Goal: Task Accomplishment & Management: Complete application form

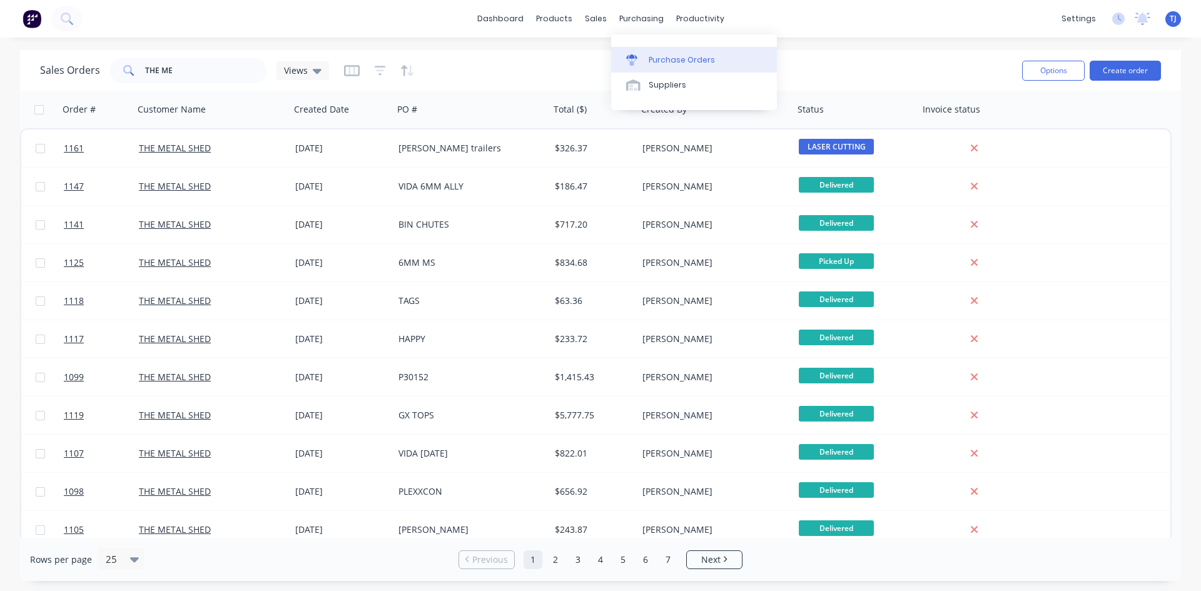
click at [685, 61] on div "Purchase Orders" at bounding box center [682, 59] width 66 height 11
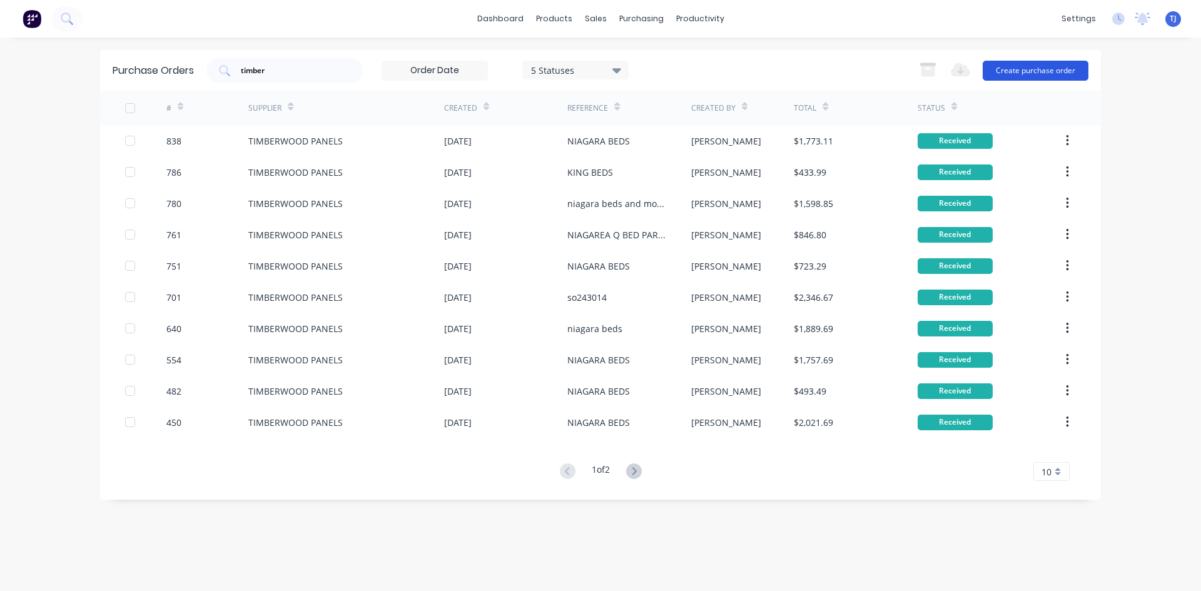
click at [1019, 75] on button "Create purchase order" at bounding box center [1036, 71] width 106 height 20
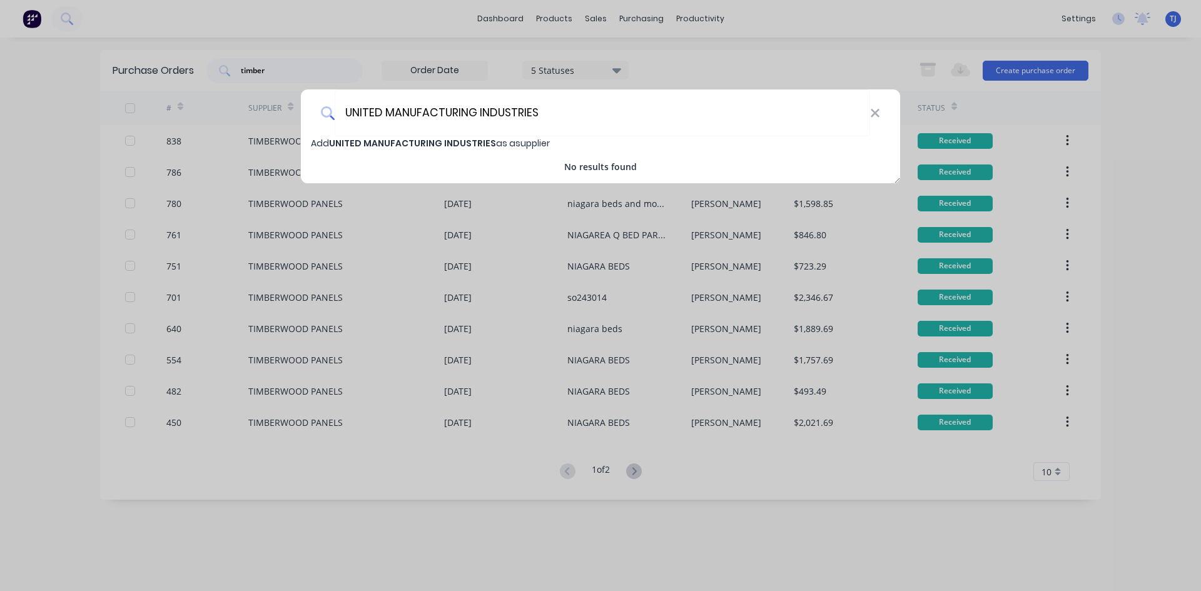
type input "UNITED MANUFACTURING INDUSTRIES"
click at [486, 146] on span "UNITED MANUFACTURING INDUSTRIES" at bounding box center [412, 143] width 167 height 13
select select "AU"
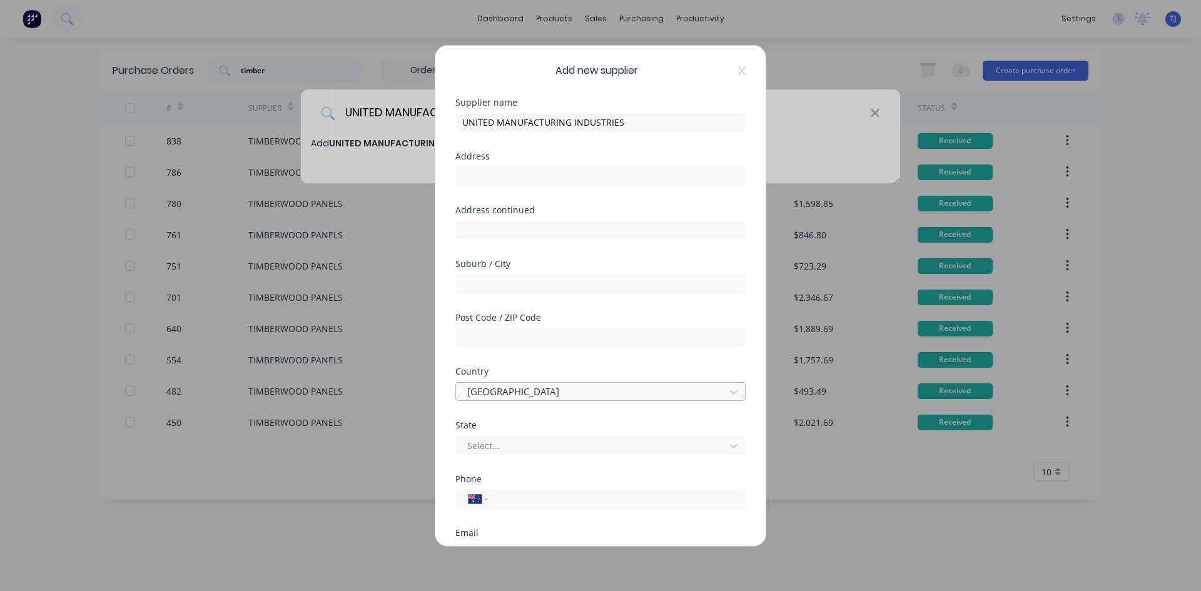
click at [519, 390] on div at bounding box center [592, 392] width 253 height 16
click at [517, 390] on div at bounding box center [592, 392] width 253 height 16
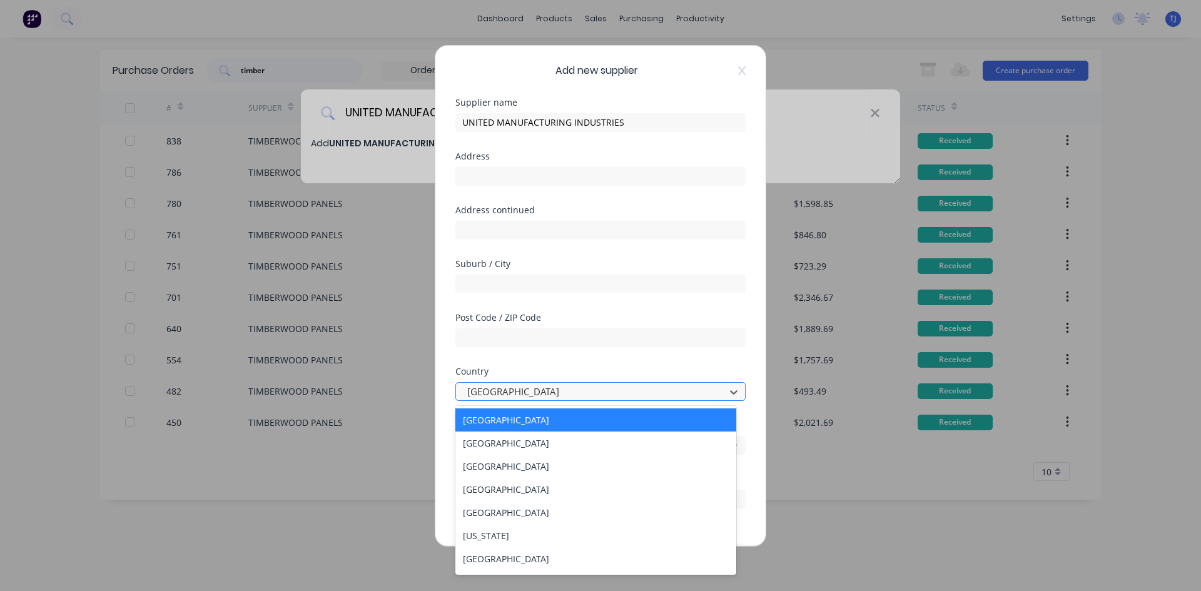
click at [517, 390] on div at bounding box center [592, 392] width 253 height 16
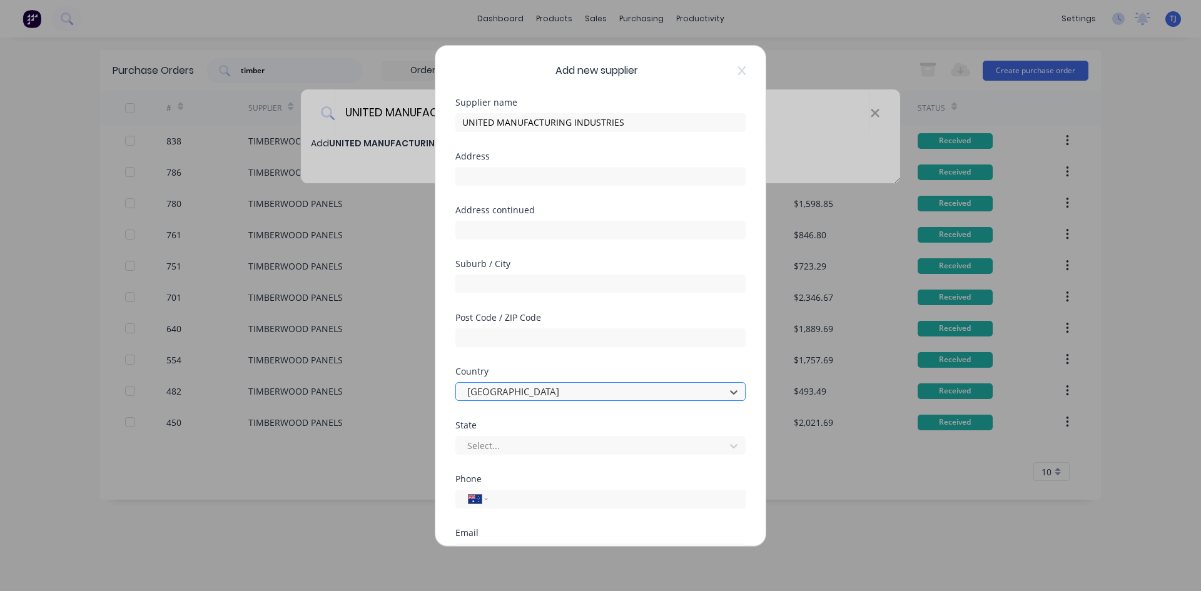
click at [517, 390] on div at bounding box center [592, 392] width 253 height 16
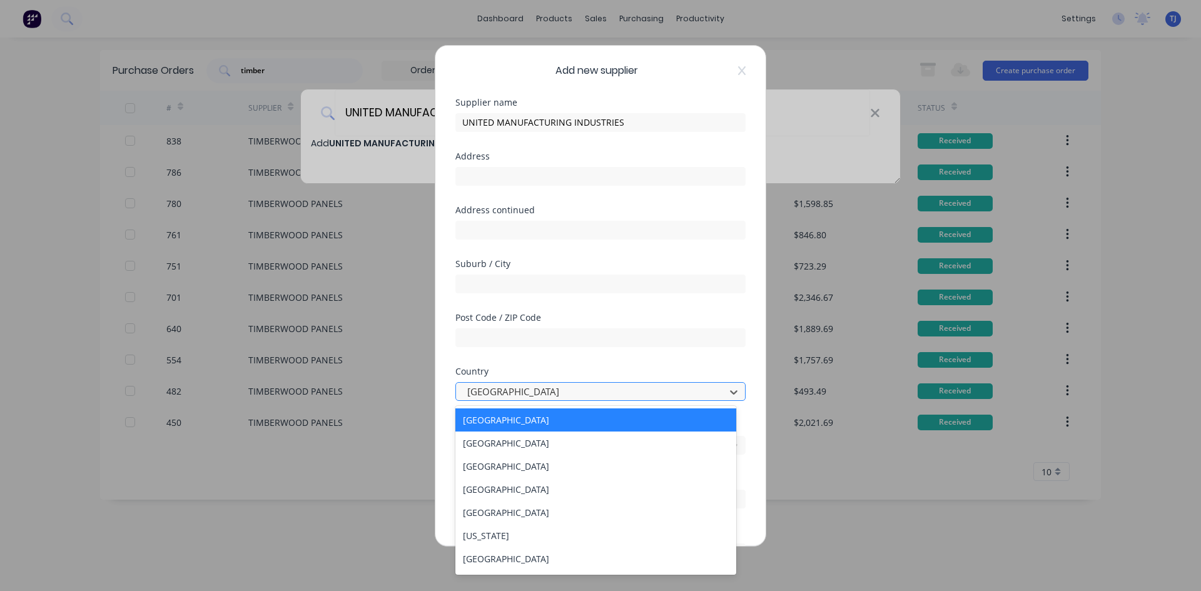
click at [517, 399] on div at bounding box center [592, 392] width 253 height 16
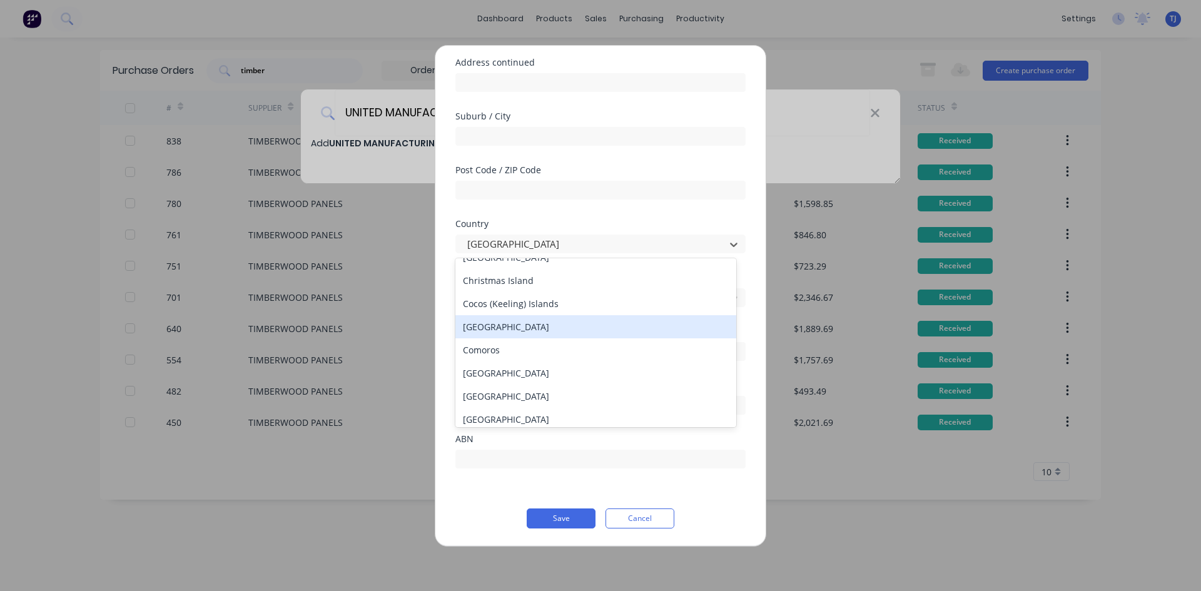
scroll to position [1064, 0]
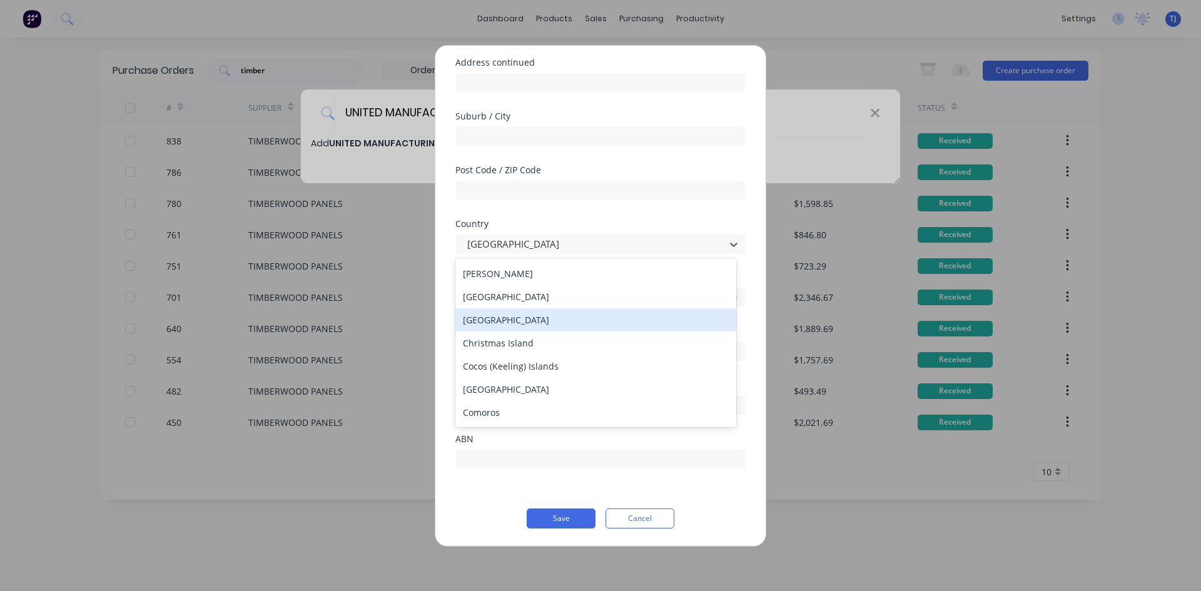
click at [497, 320] on div "[GEOGRAPHIC_DATA]" at bounding box center [596, 319] width 281 height 23
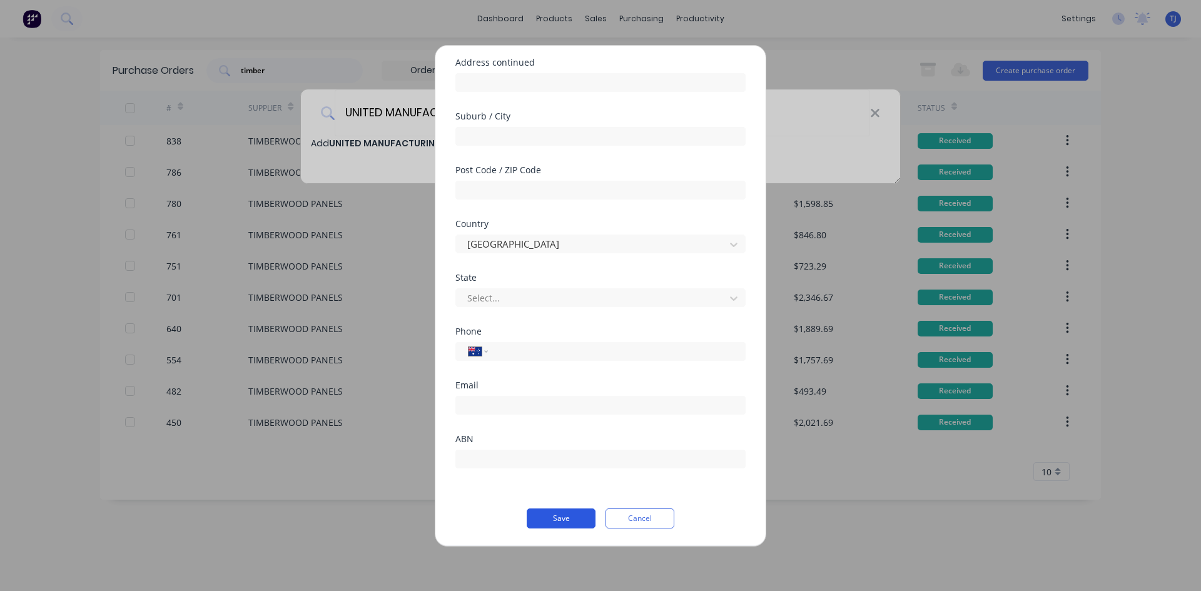
click at [573, 522] on button "Save" at bounding box center [561, 519] width 69 height 20
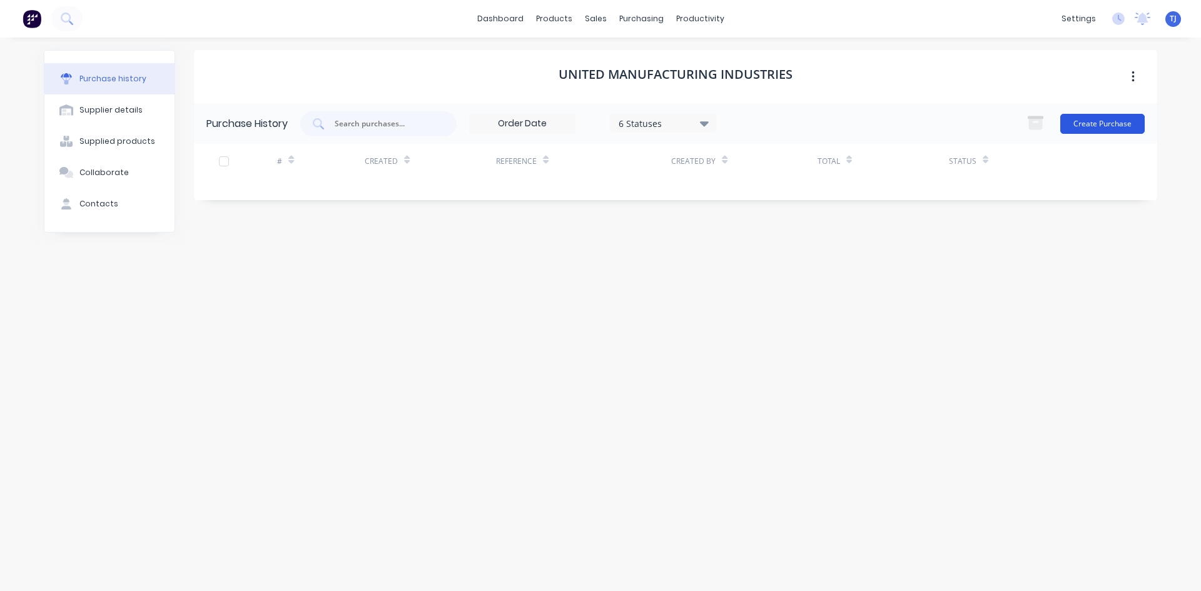
click at [1084, 126] on button "Create Purchase" at bounding box center [1103, 124] width 84 height 20
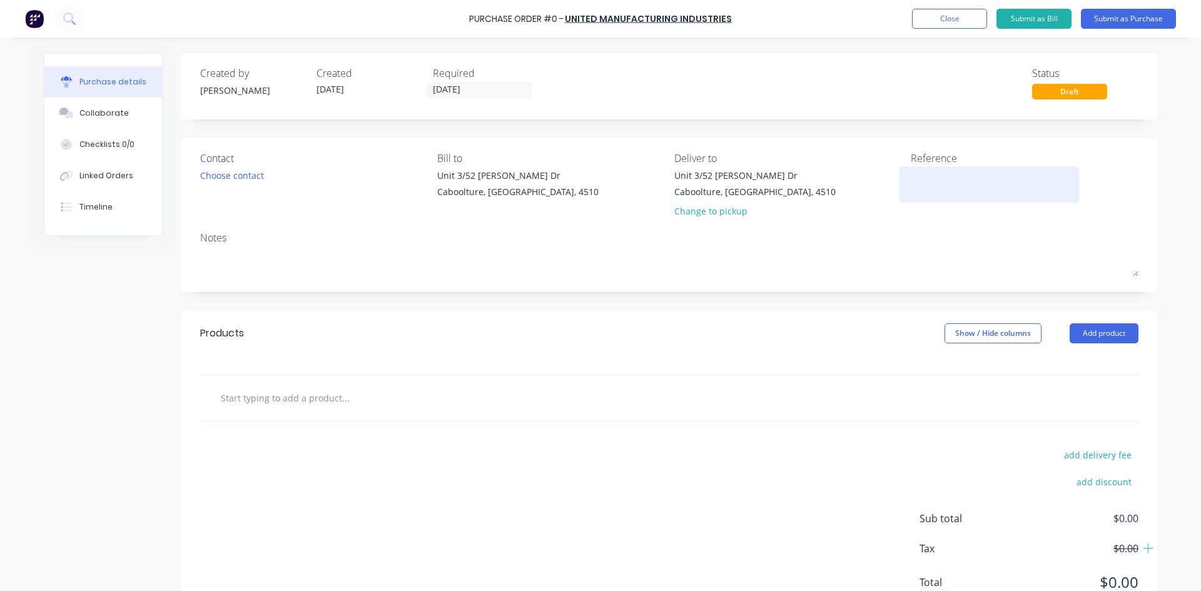
click at [918, 182] on textarea at bounding box center [989, 183] width 156 height 28
type textarea "BLACK WHEELS AND RECESSED WEIGHTS"
type textarea "x"
type textarea "BLACK WHEELS AND RECESSED WEIGHTS"
click at [1095, 333] on button "Add product" at bounding box center [1104, 333] width 69 height 20
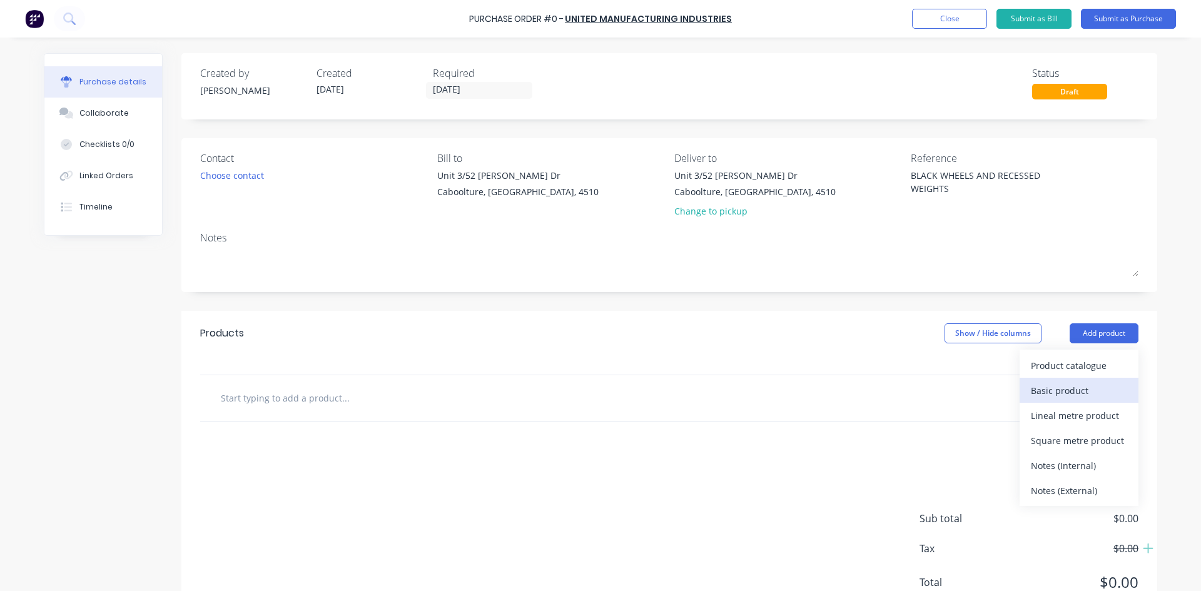
click at [1087, 384] on div "Basic product" at bounding box center [1079, 391] width 96 height 18
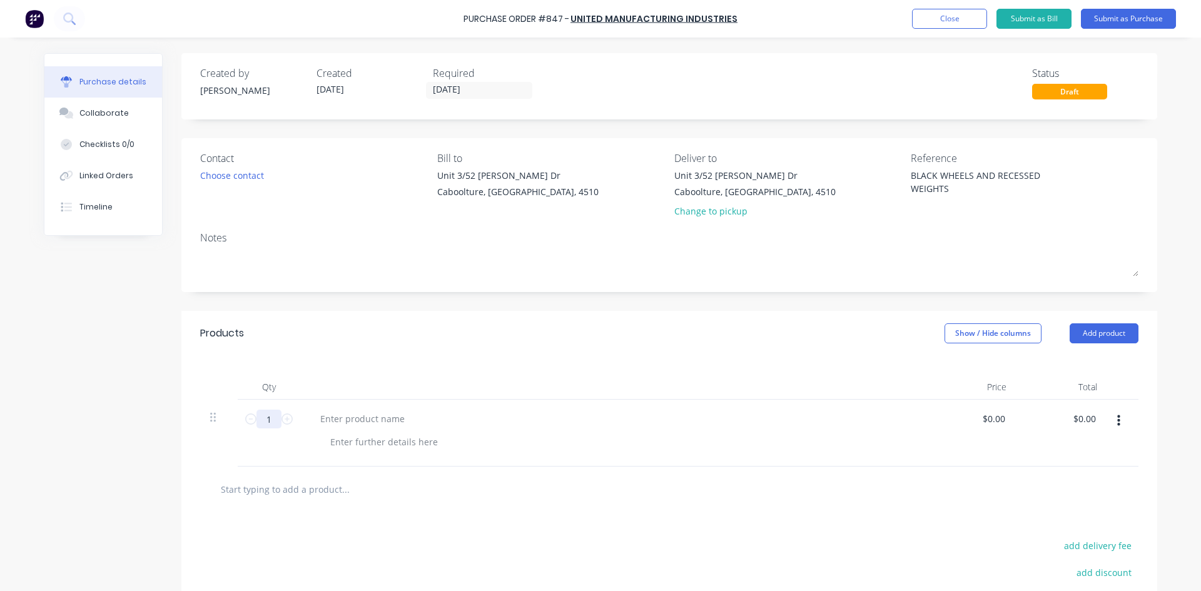
click at [273, 426] on input "1" at bounding box center [269, 419] width 25 height 19
type textarea "x"
type input "2"
type textarea "x"
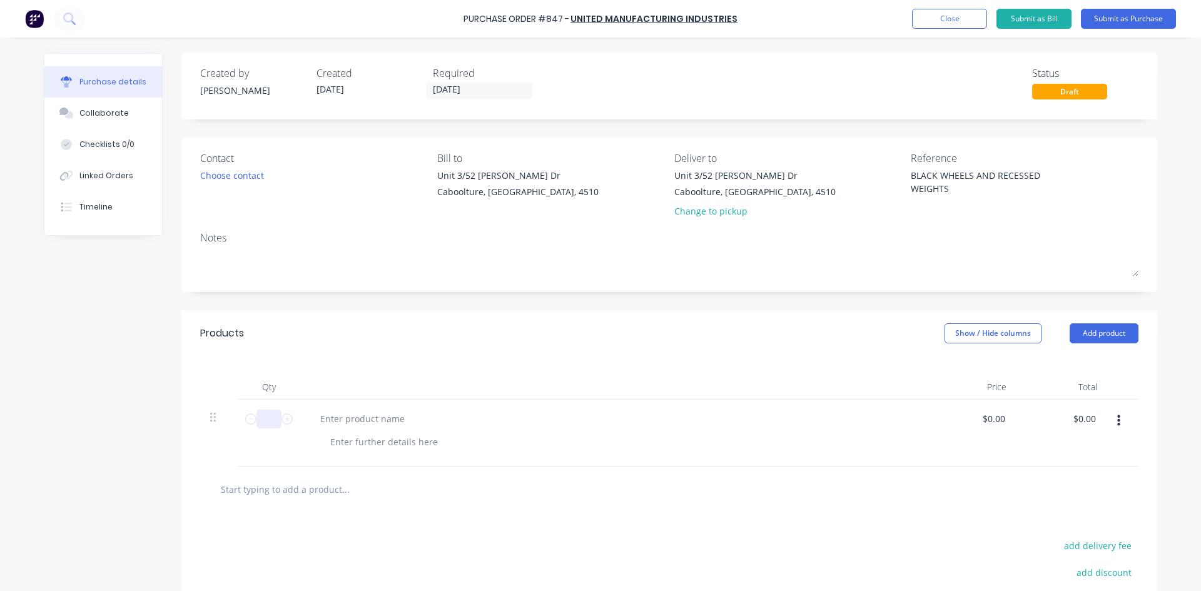
type input "3"
type textarea "x"
type input "30"
type textarea "x"
type input "300"
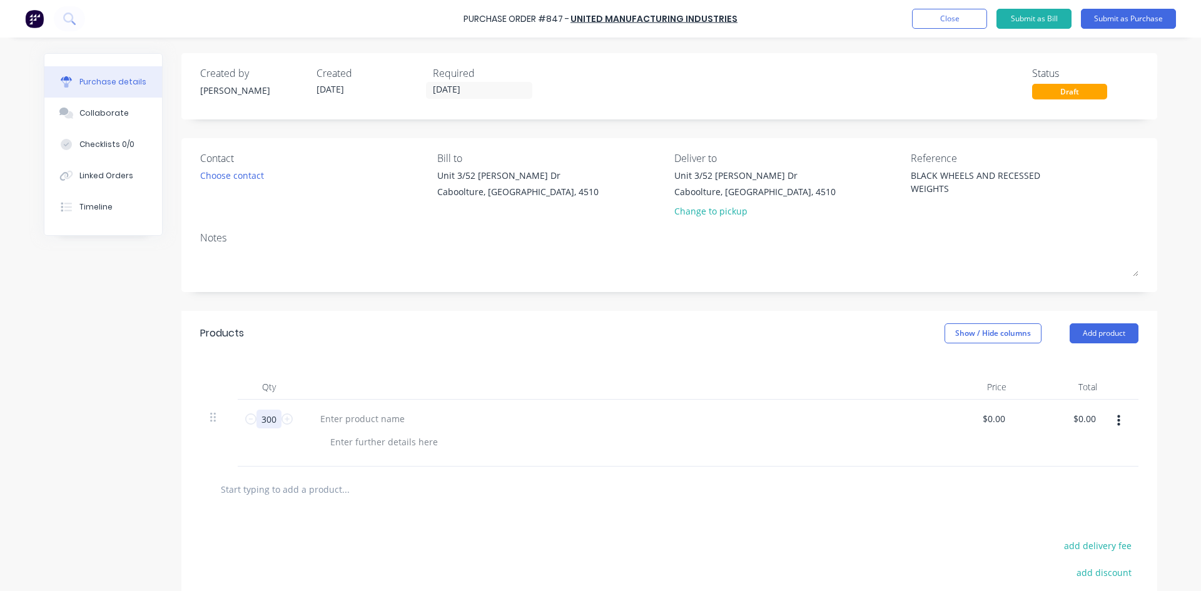
type textarea "x"
type input "3000"
type textarea "x"
type input "3000"
type textarea "x"
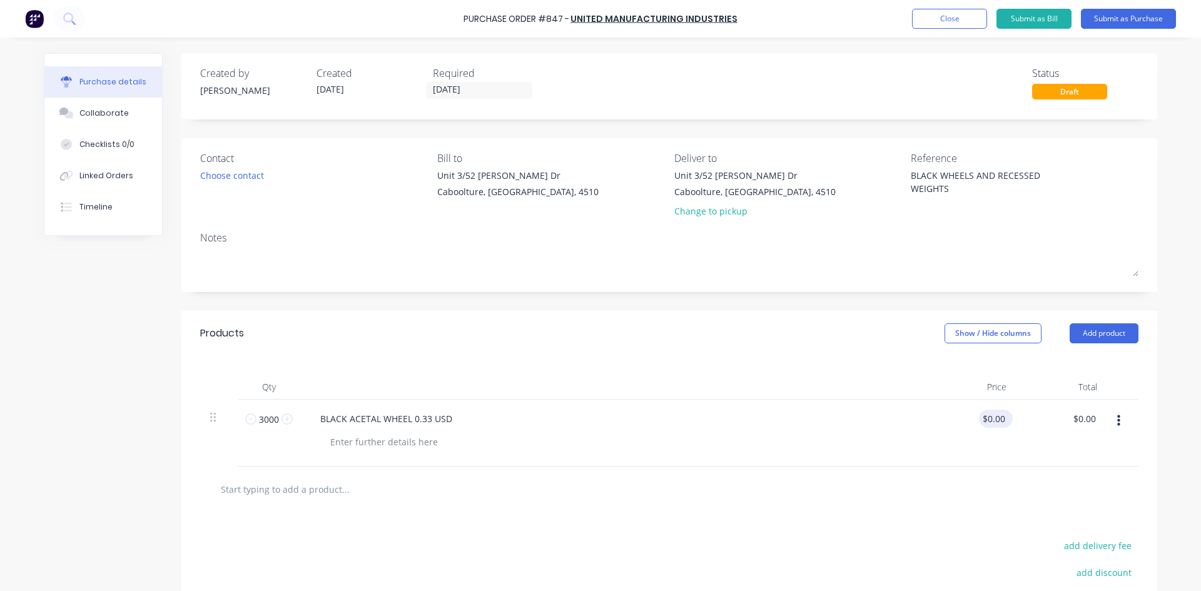
type input "0.0000"
click at [991, 422] on input "0.0000" at bounding box center [993, 419] width 29 height 18
type textarea "x"
click at [991, 422] on input "0.0000" at bounding box center [991, 419] width 34 height 18
type input "0.50"
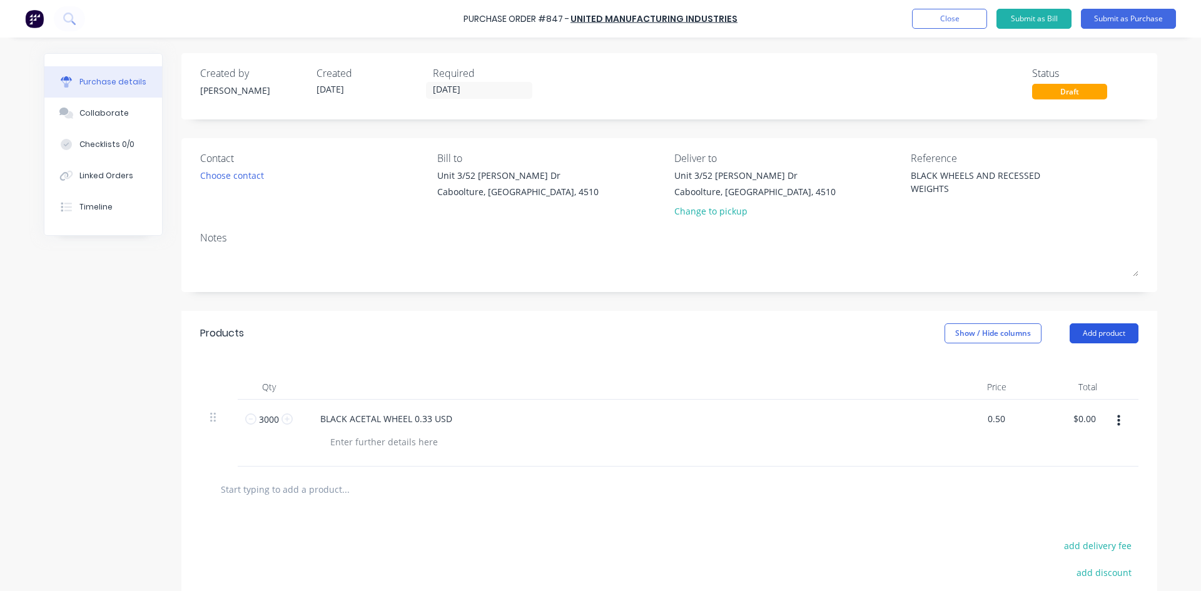
type textarea "x"
type input "$0.50"
type input "$1,500.00"
click at [1101, 333] on button "Add product" at bounding box center [1104, 333] width 69 height 20
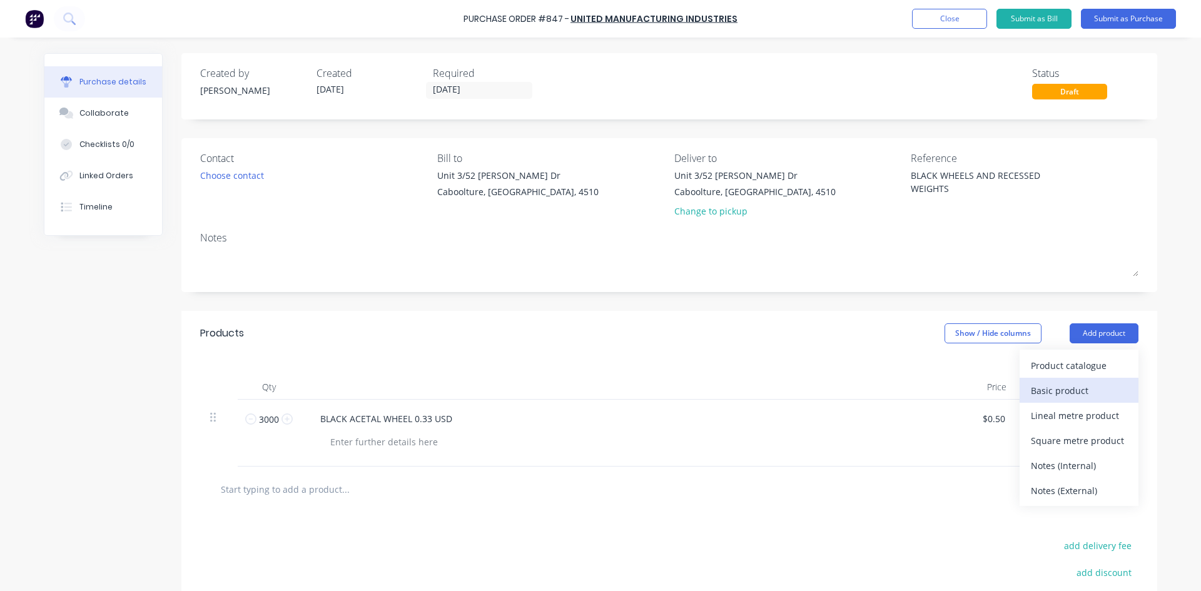
click at [1071, 390] on div "Basic product" at bounding box center [1079, 391] width 96 height 18
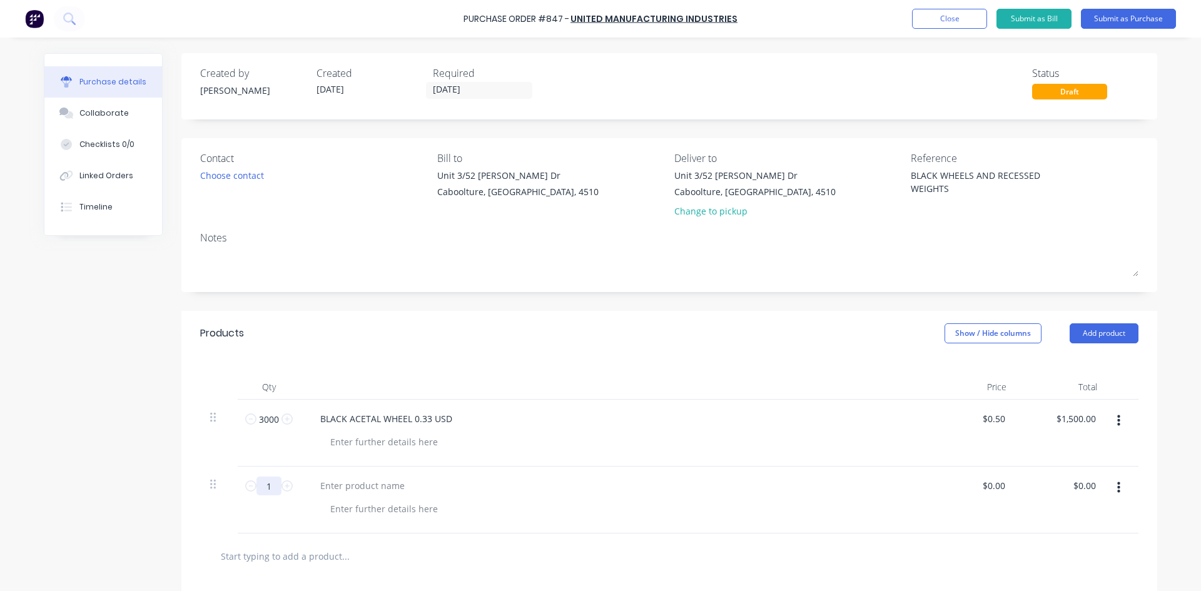
click at [260, 481] on input "1" at bounding box center [269, 486] width 25 height 19
type textarea "x"
type input "3"
type textarea "x"
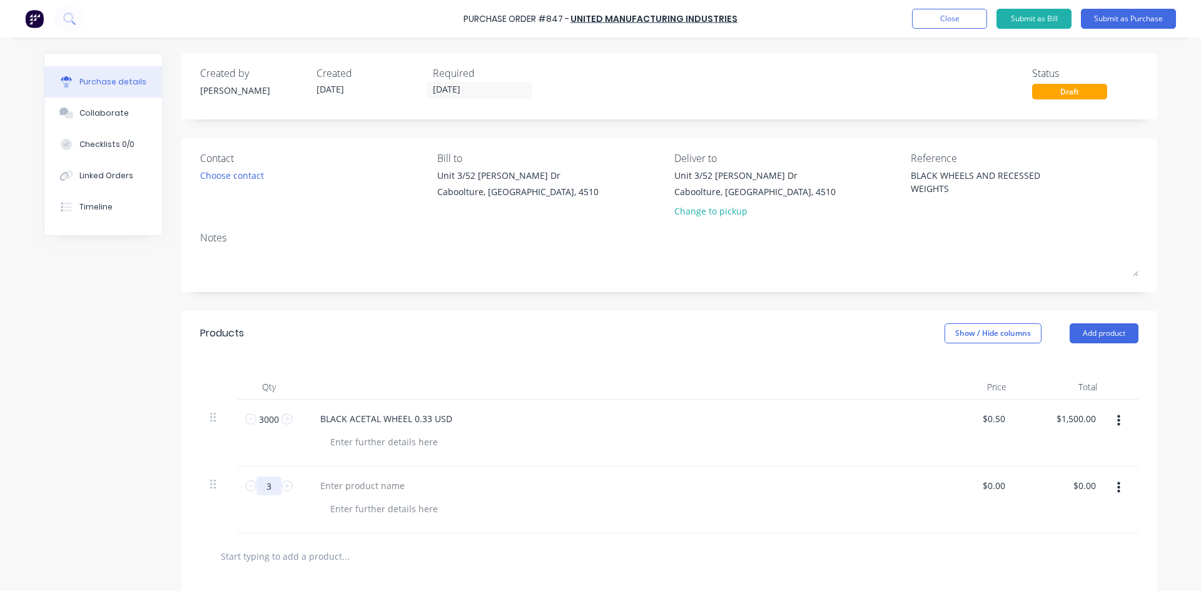
type input "30"
type textarea "x"
type input "300"
type textarea "x"
type input "3000"
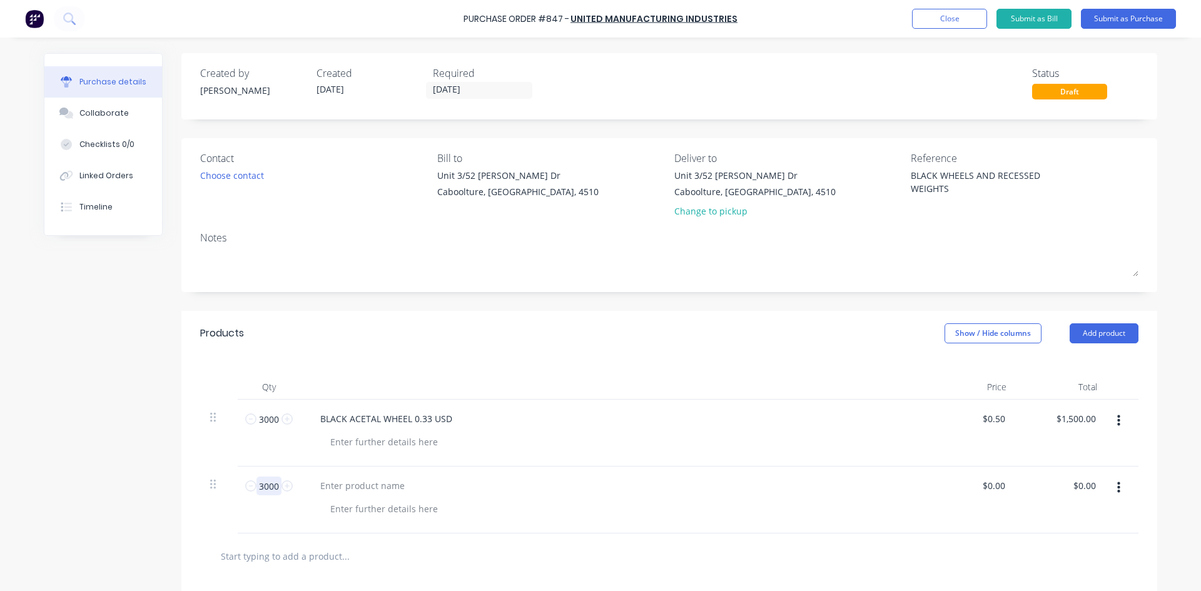
type textarea "x"
type input "3000"
type textarea "x"
type input "0.36"
type textarea "x"
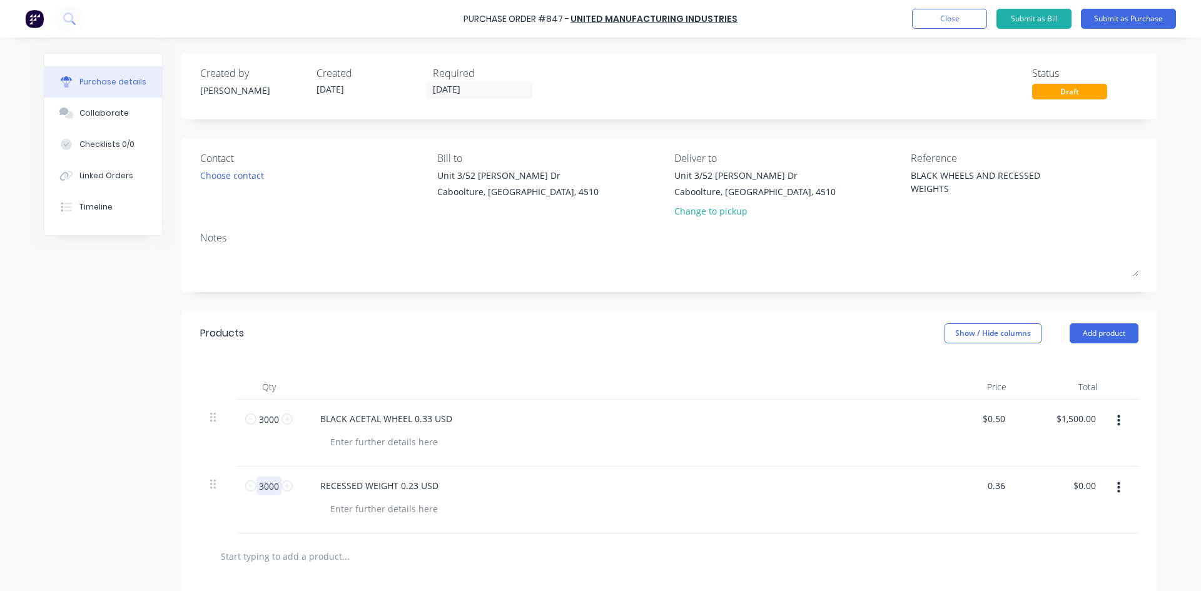
type input "$0.36"
type input "1080.00"
type textarea "x"
type input "$1,080.00"
click at [1122, 17] on button "Submit as Purchase" at bounding box center [1128, 19] width 95 height 20
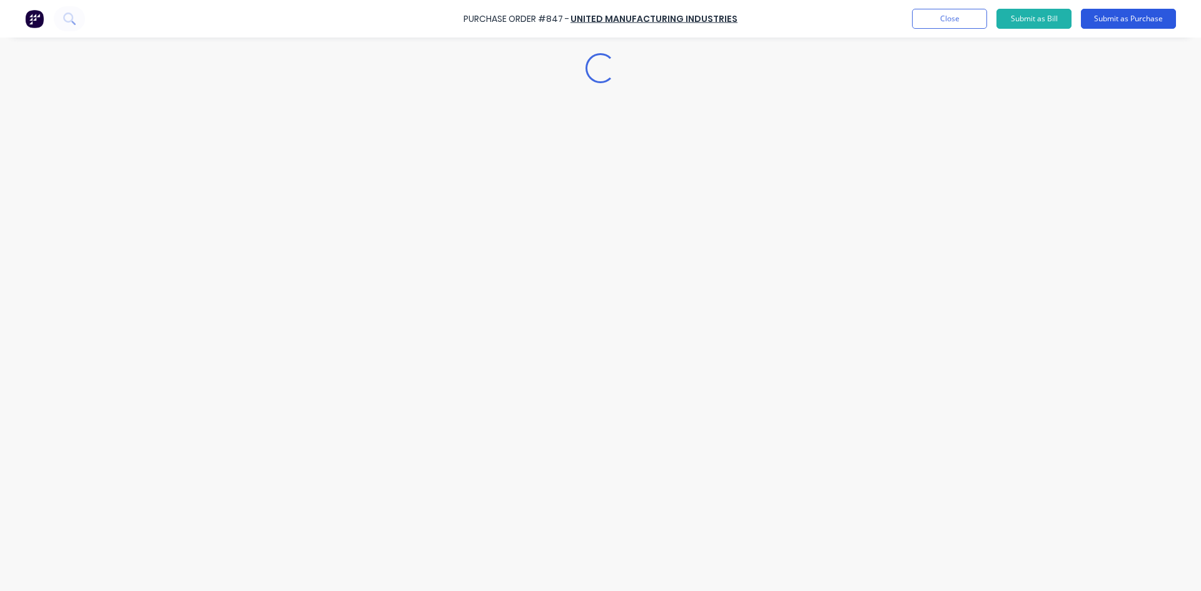
type textarea "x"
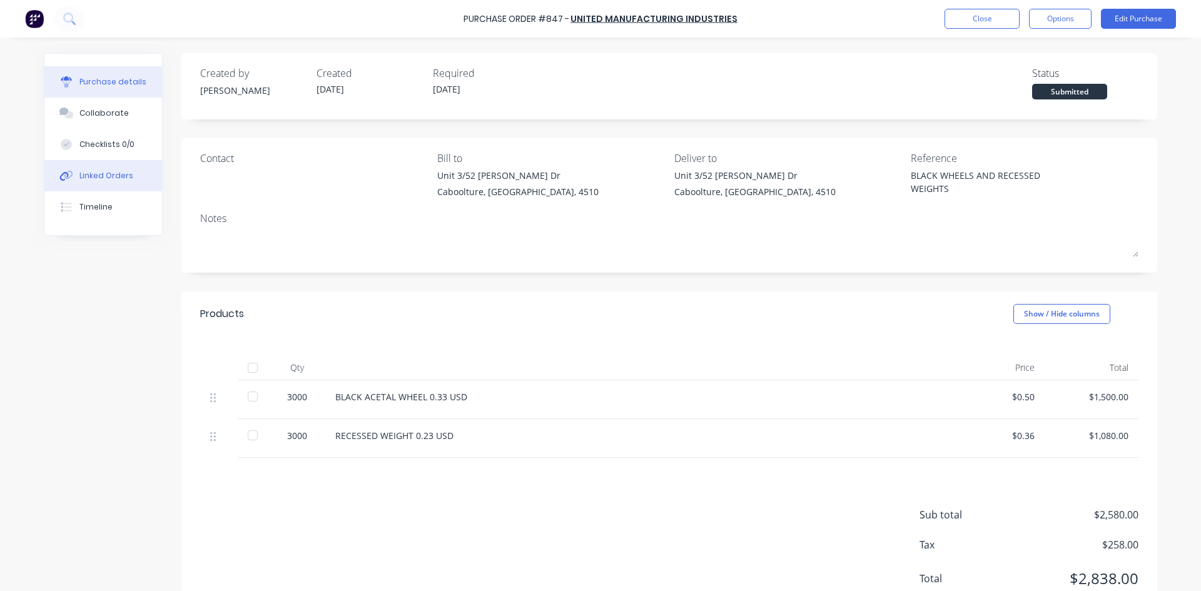
click at [79, 170] on button "Linked Orders" at bounding box center [103, 175] width 118 height 31
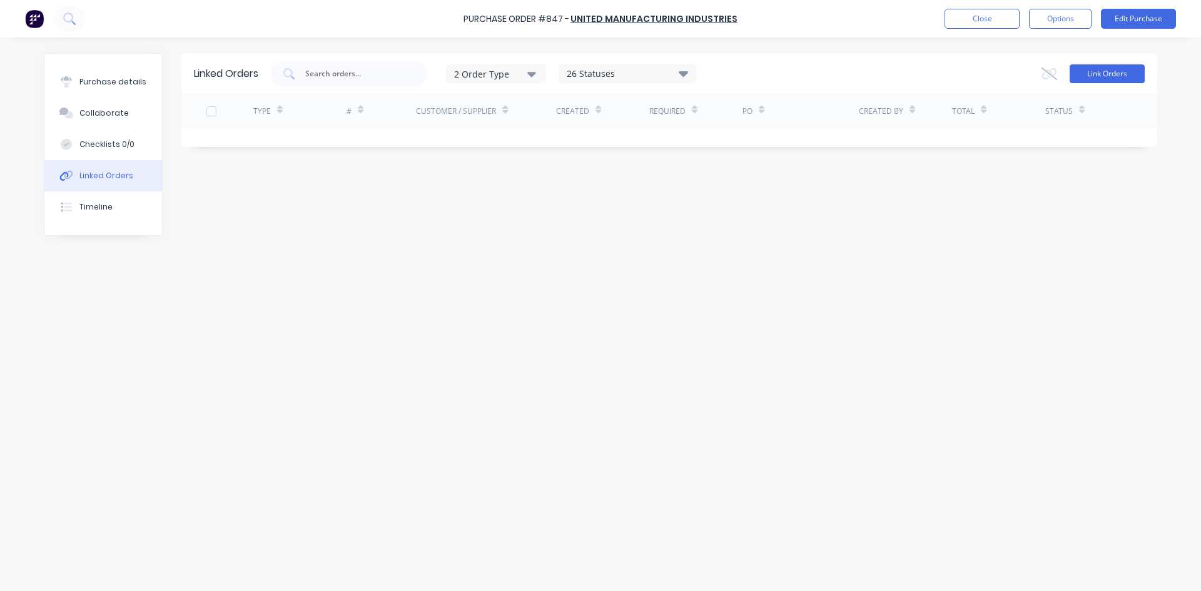
click at [1085, 80] on button "Link Orders" at bounding box center [1107, 73] width 75 height 19
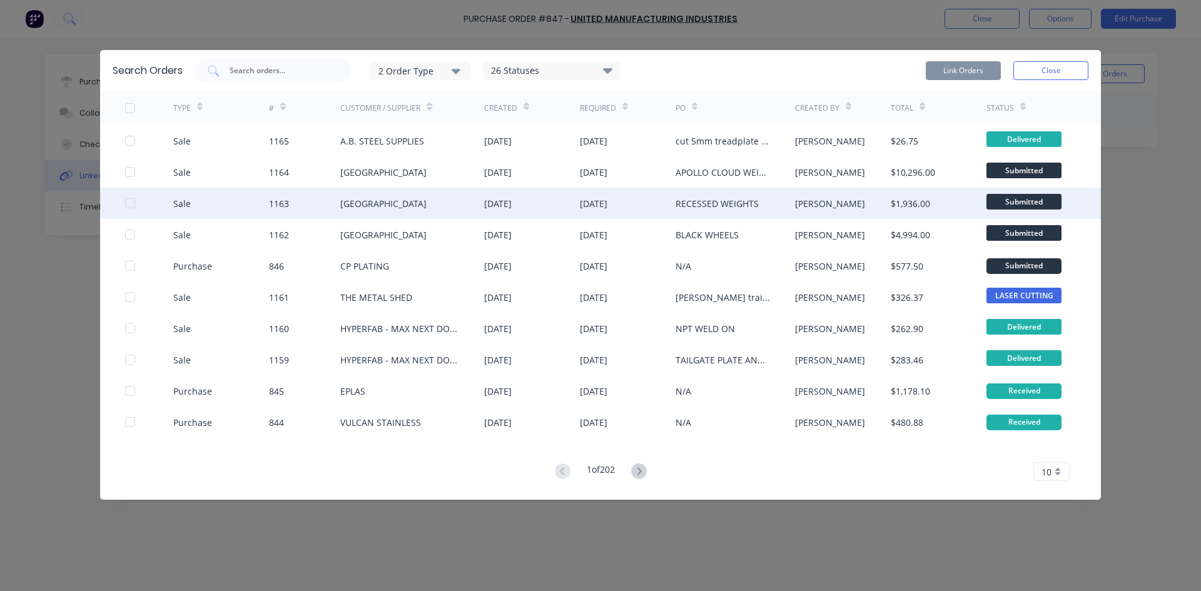
click at [126, 206] on div at bounding box center [130, 203] width 25 height 25
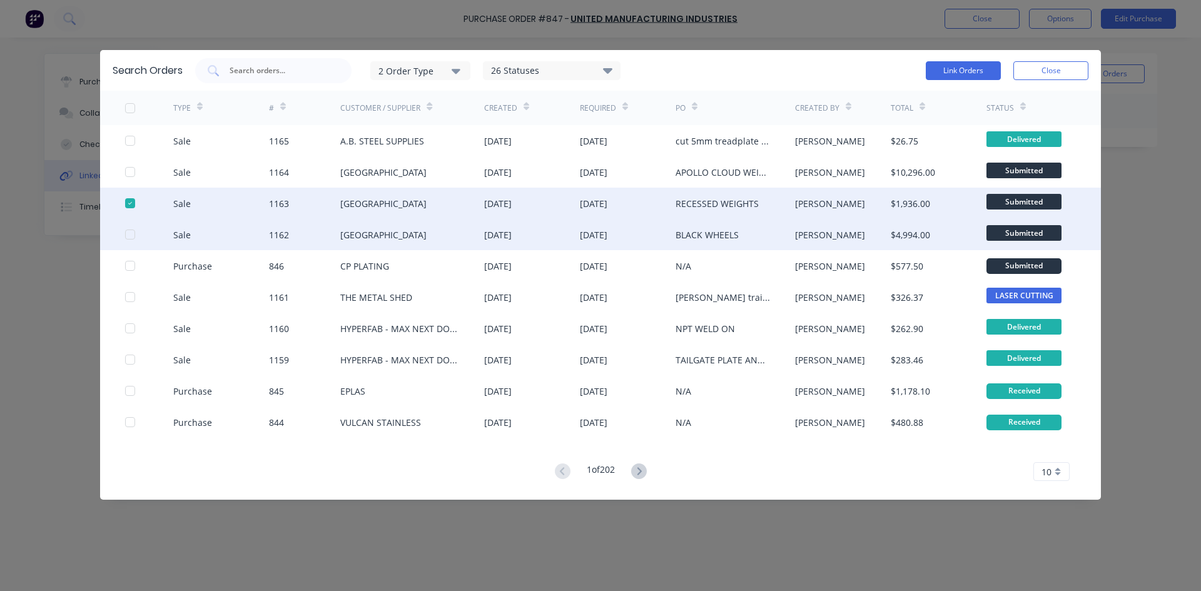
click at [128, 235] on div at bounding box center [130, 234] width 25 height 25
click at [962, 72] on button "Link Orders" at bounding box center [963, 70] width 75 height 19
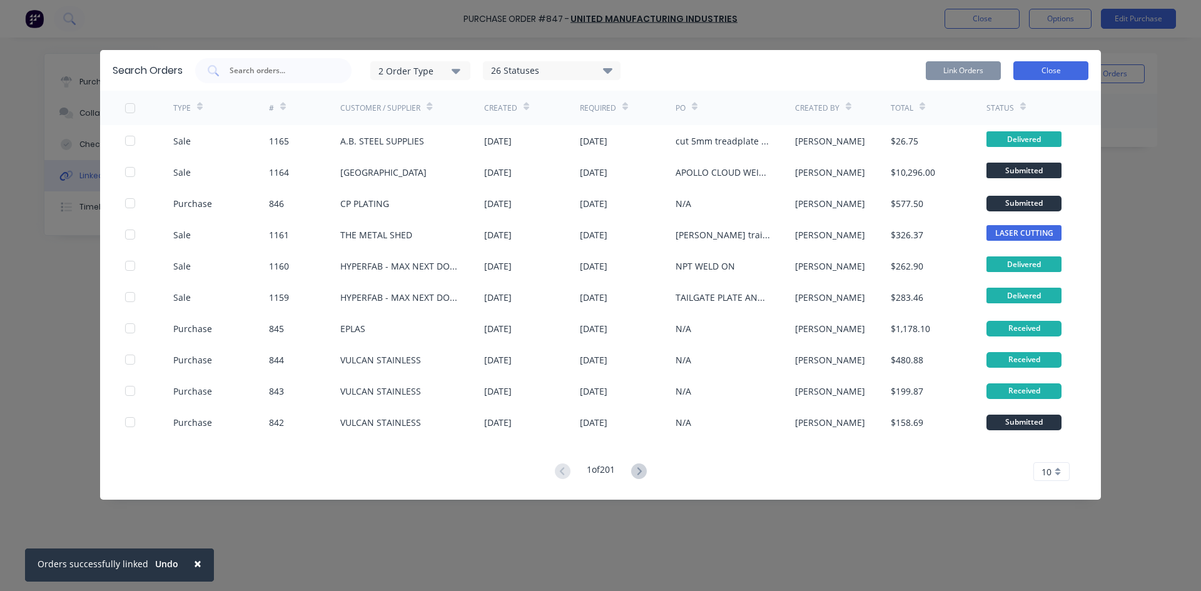
click at [1056, 66] on button "Close" at bounding box center [1051, 70] width 75 height 19
